Goal: Find specific page/section: Find specific page/section

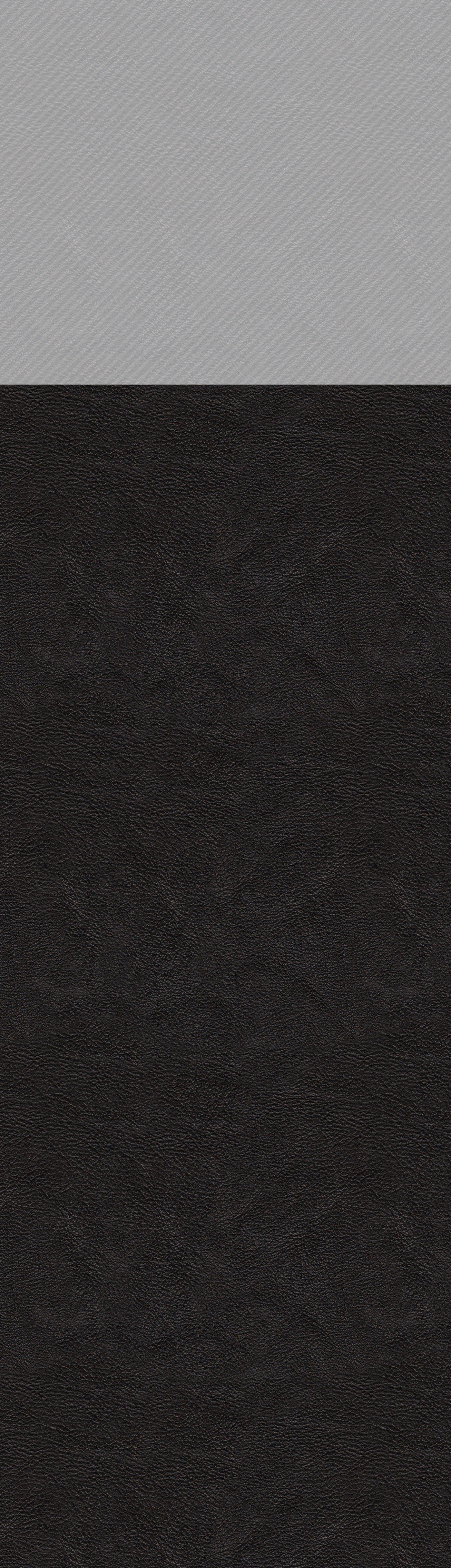
click at [21, 0] on html "Search Find Your Thing Expand submenu Find Your Thing Collapse submenu Find You…" at bounding box center [226, 0] width 451 height 0
click at [443, 0] on html "Search Find Your Thing Expand submenu Find Your Thing Collapse submenu Find You…" at bounding box center [226, 0] width 451 height 0
click at [328, 0] on html "Search Find Your Thing Expand submenu Find Your Thing Collapse submenu Find You…" at bounding box center [226, 0] width 451 height 0
click at [21, 0] on html "Search Find Your Thing Expand submenu Find Your Thing Collapse submenu Find You…" at bounding box center [226, 0] width 451 height 0
click at [432, 0] on html "Search Find Your Thing Expand submenu Find Your Thing Collapse submenu Find You…" at bounding box center [226, 0] width 451 height 0
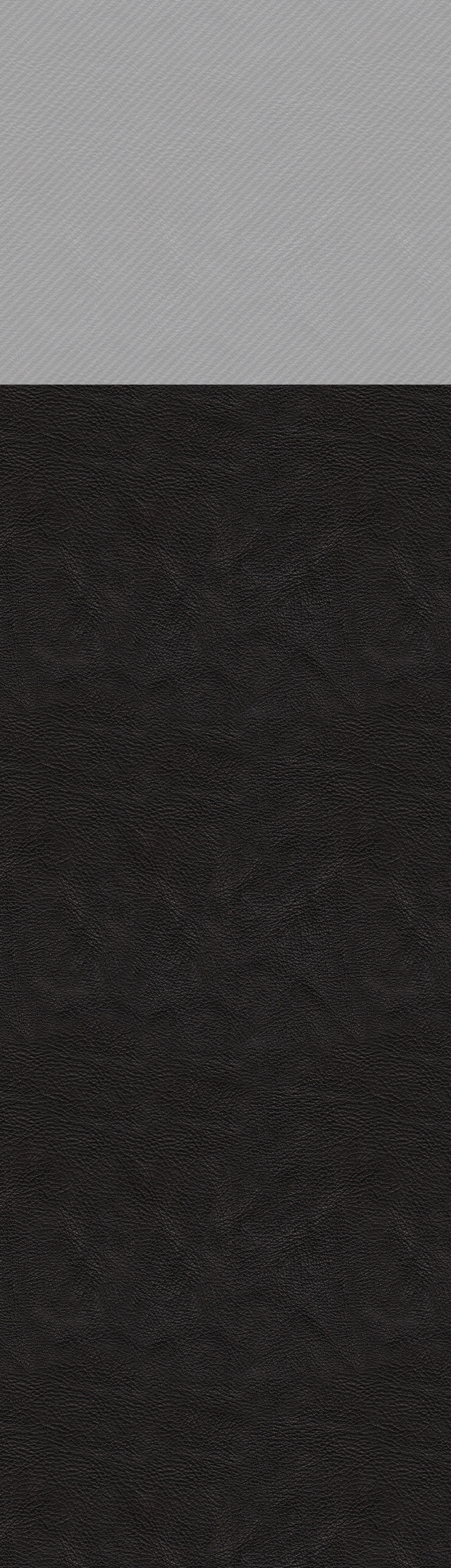
click at [440, 0] on html "Search Find Your Thing Expand submenu Find Your Thing Collapse submenu Find You…" at bounding box center [226, 0] width 451 height 0
click at [5, 0] on html "Search Find Your Thing Expand submenu Find Your Thing Collapse submenu Find You…" at bounding box center [226, 0] width 451 height 0
click at [16, 0] on html "Search Find Your Thing Expand submenu Find Your Thing Collapse submenu Find You…" at bounding box center [226, 0] width 451 height 0
